Goal: Information Seeking & Learning: Understand process/instructions

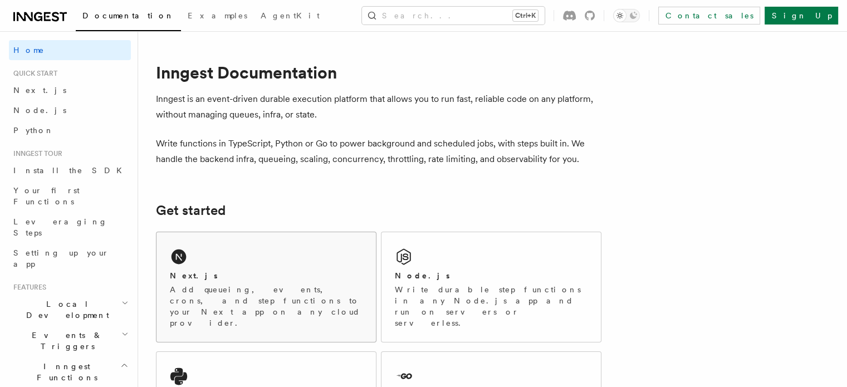
click at [289, 263] on div "Next.js Add queueing, events, crons, and step functions to your Next app on any…" at bounding box center [266, 287] width 219 height 110
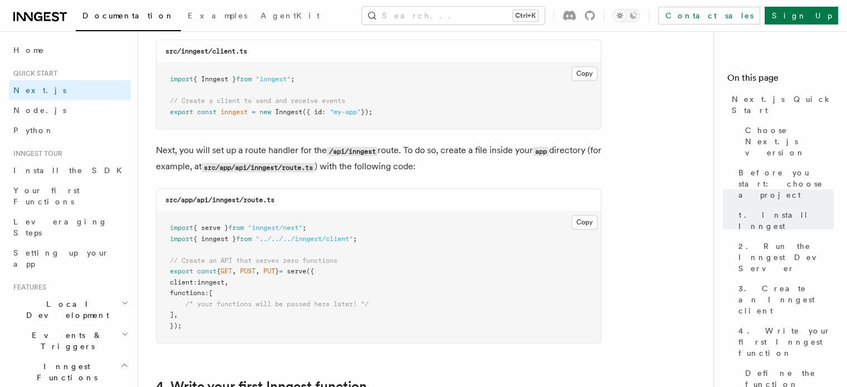
scroll to position [1458, 0]
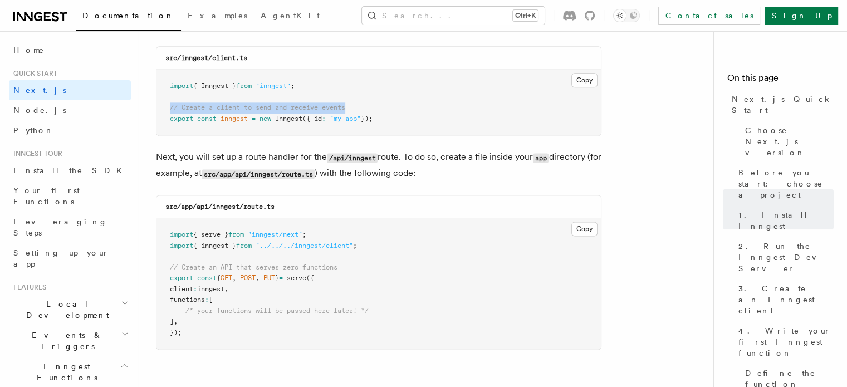
drag, startPoint x: 361, startPoint y: 109, endPoint x: 166, endPoint y: 109, distance: 195.0
click at [166, 109] on pre "import { Inngest } from "inngest" ; // Create a client to send and receive even…" at bounding box center [379, 103] width 444 height 66
copy span "// Create a client to send and receive events"
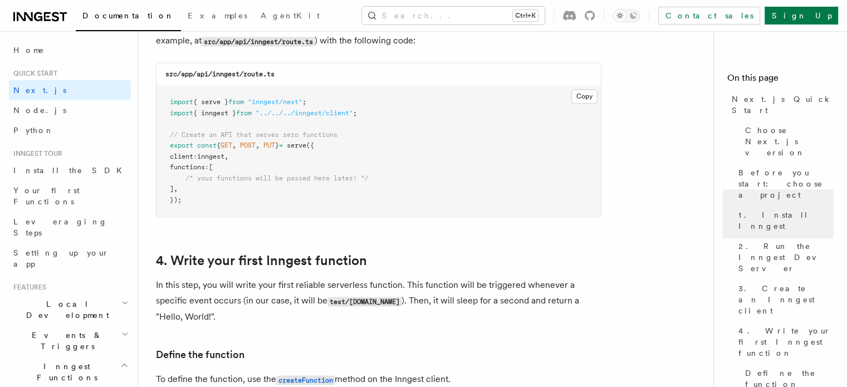
scroll to position [1591, 0]
click at [584, 89] on button "Copy Copied" at bounding box center [584, 96] width 26 height 14
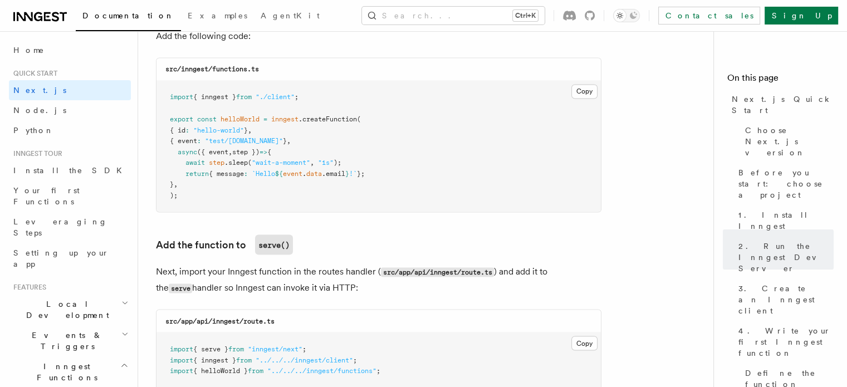
scroll to position [2011, 0]
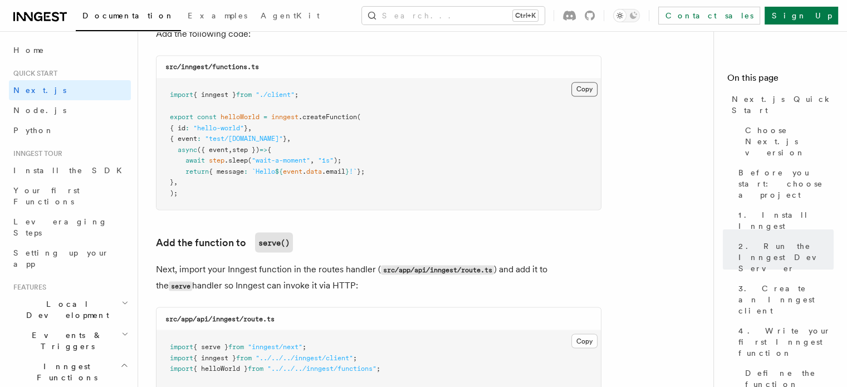
click at [579, 90] on button "Copy Copied" at bounding box center [584, 89] width 26 height 14
